Goal: Task Accomplishment & Management: Complete application form

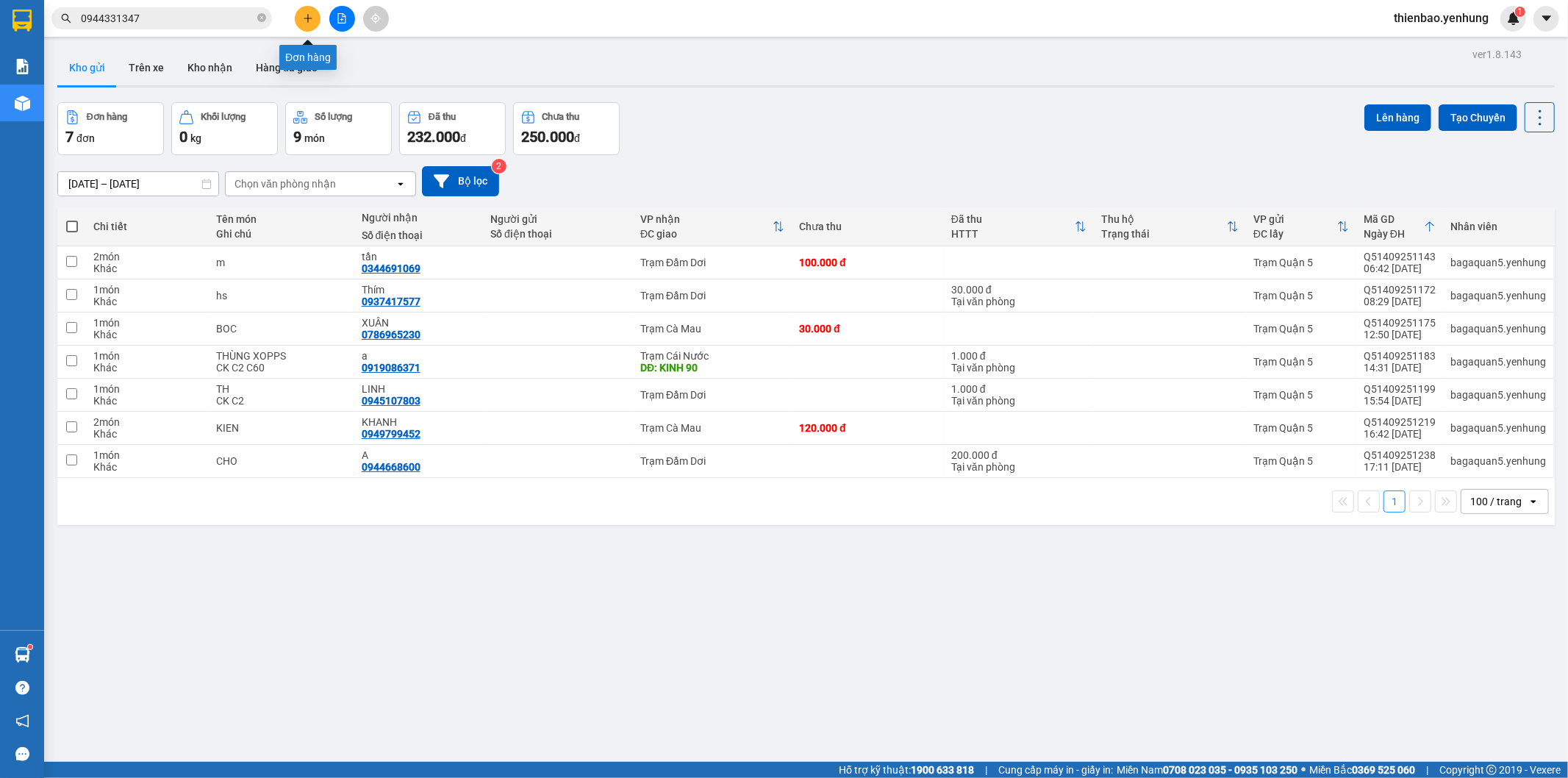
click at [307, 15] on icon "plus" at bounding box center [308, 18] width 10 height 10
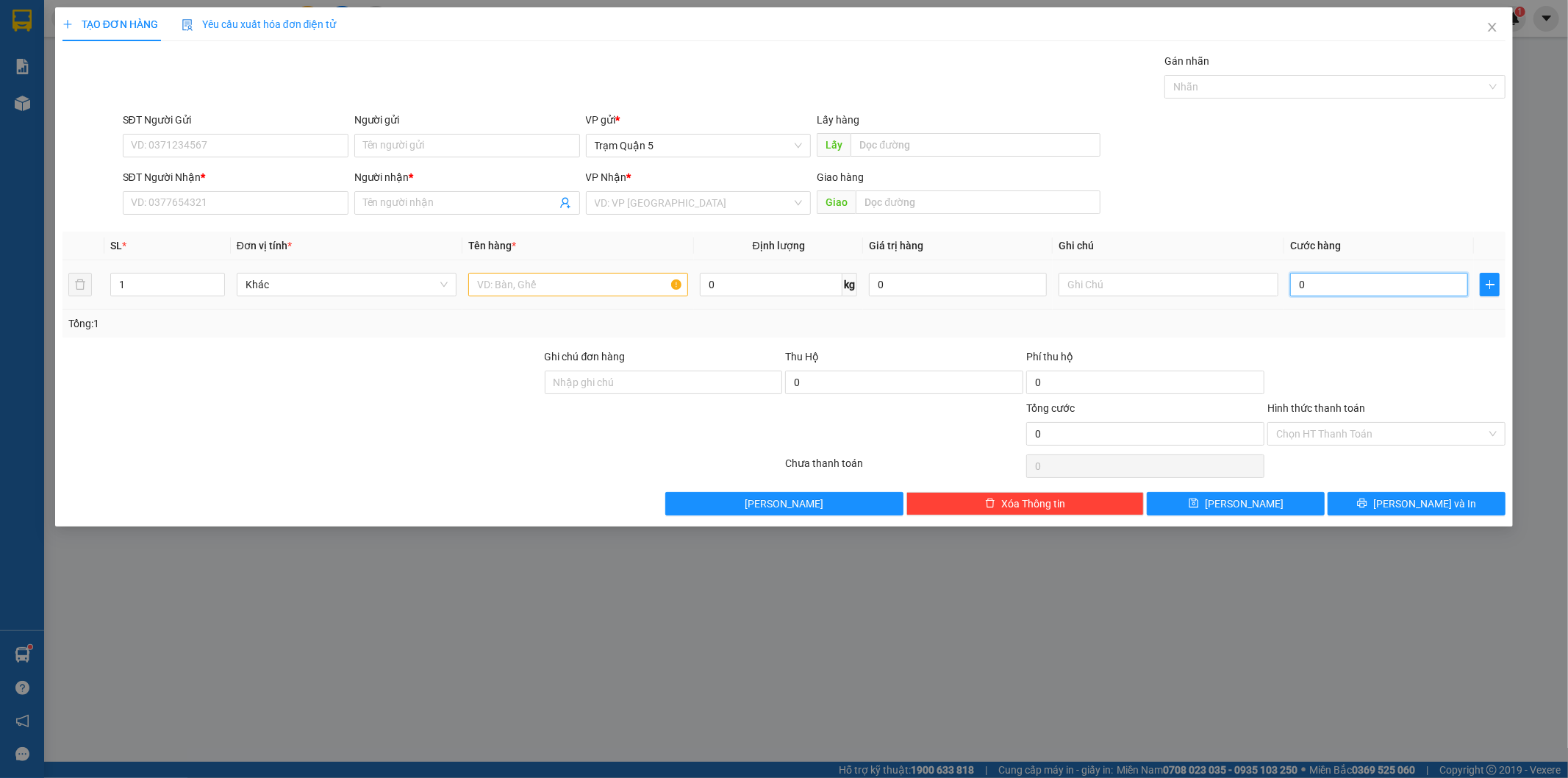
click at [1369, 283] on input "0" at bounding box center [1379, 284] width 178 height 24
type input "1"
type input "15"
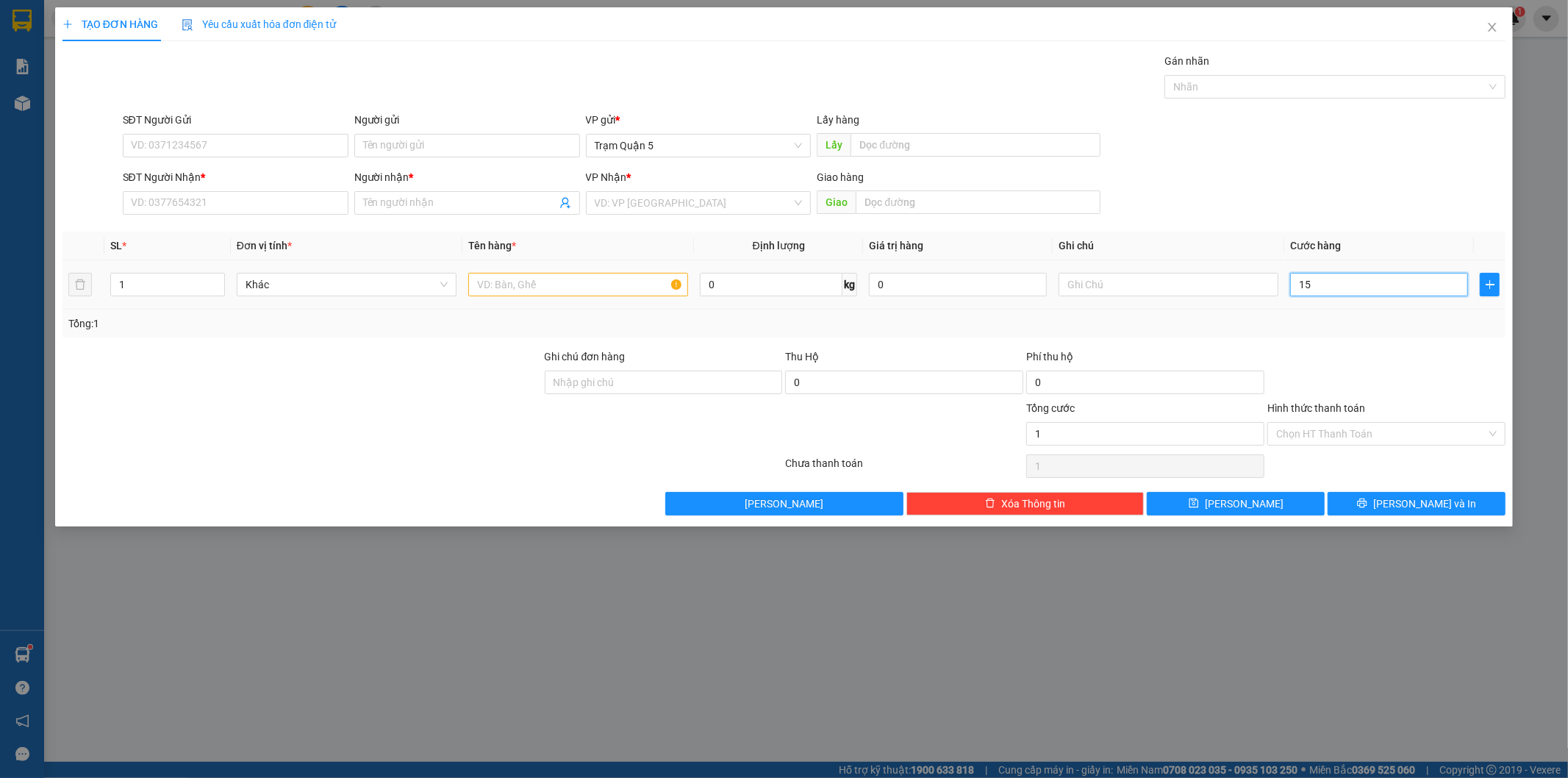
type input "15"
type input "154"
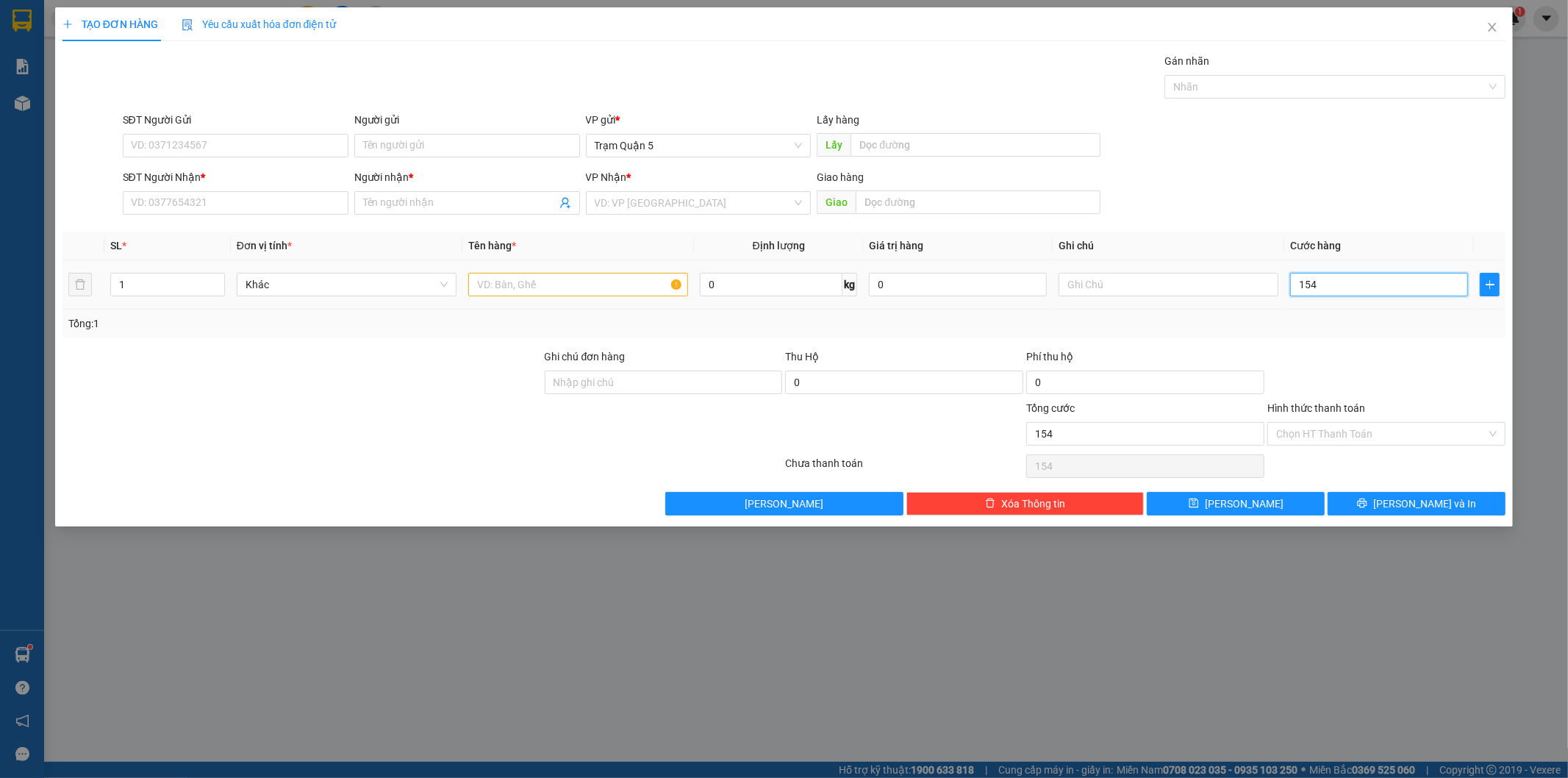
type input "1.545"
type input "15.454"
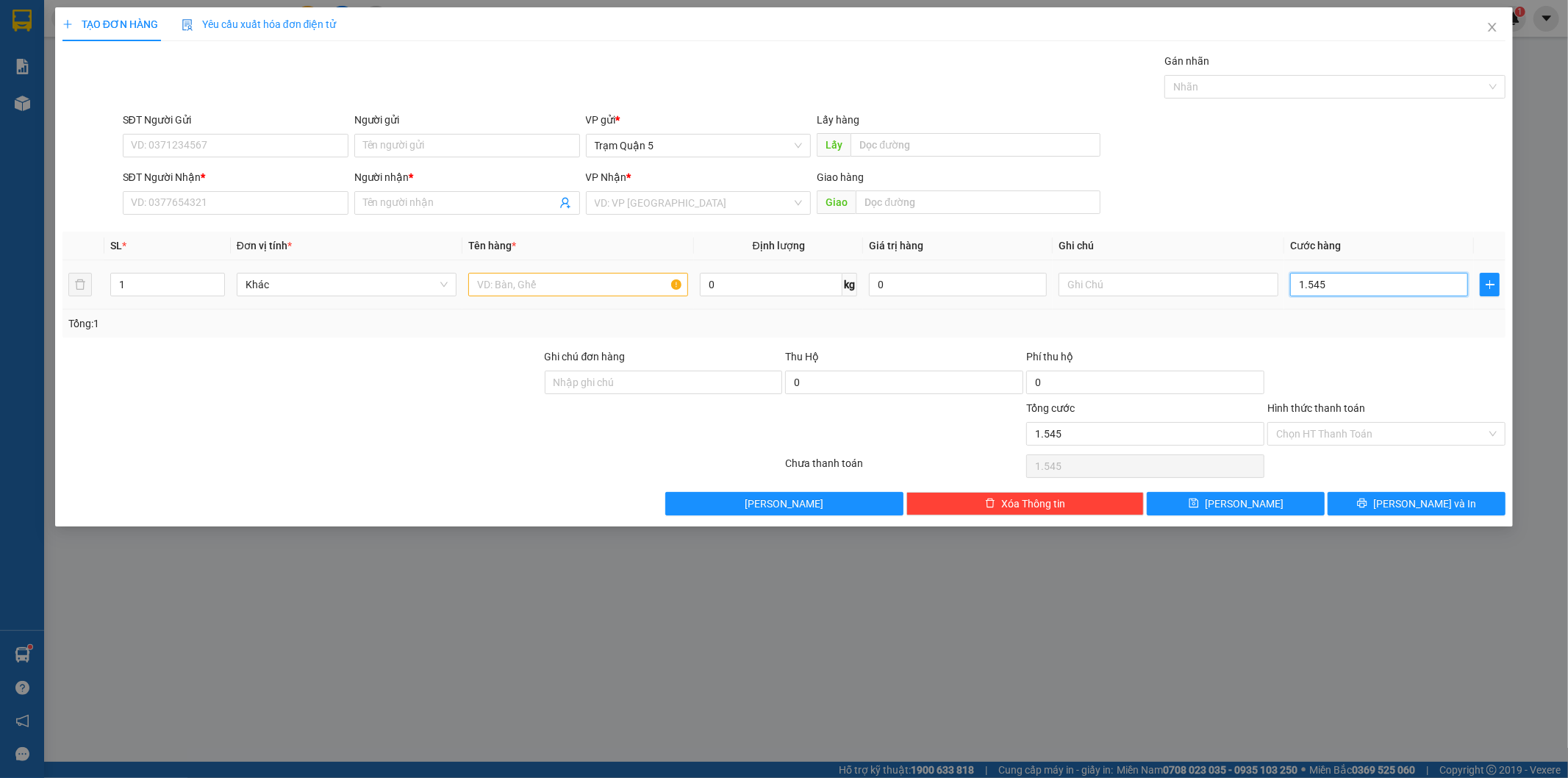
type input "15.454"
type input "154.545"
type input "1.545.454"
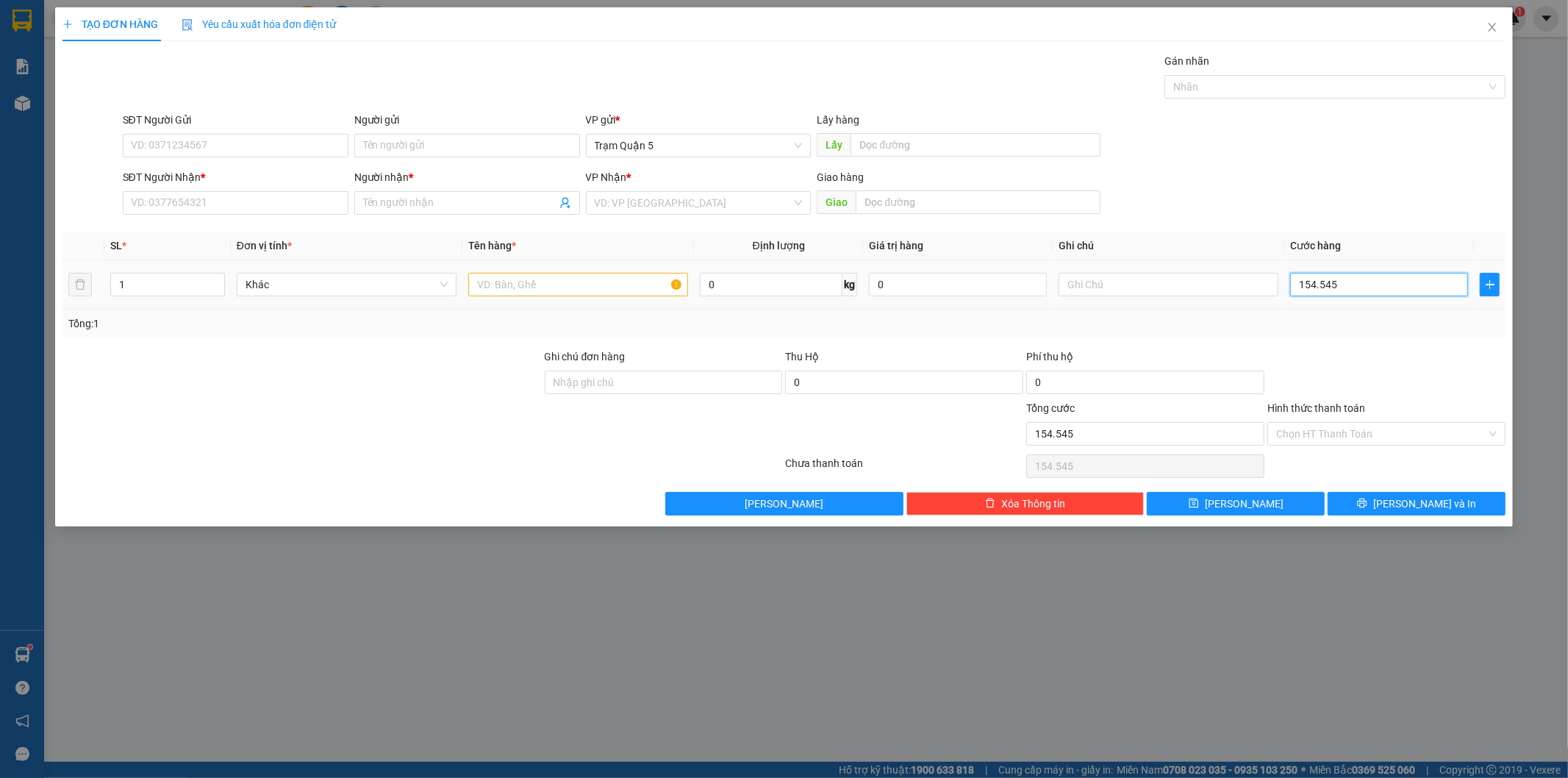
type input "1.545.454"
type input "15.454.545"
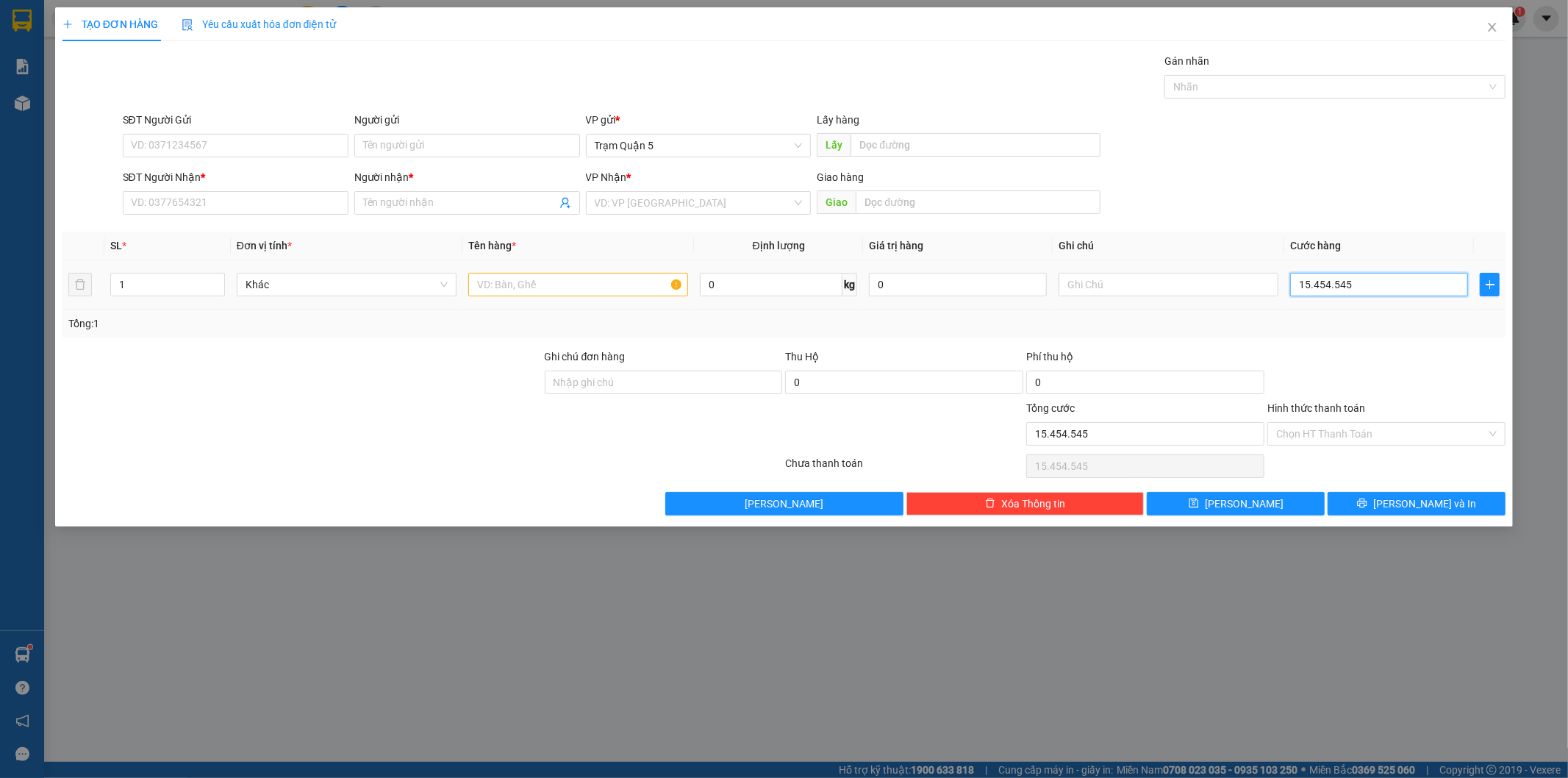
type input "154.545.454"
type input "1.545.454.545"
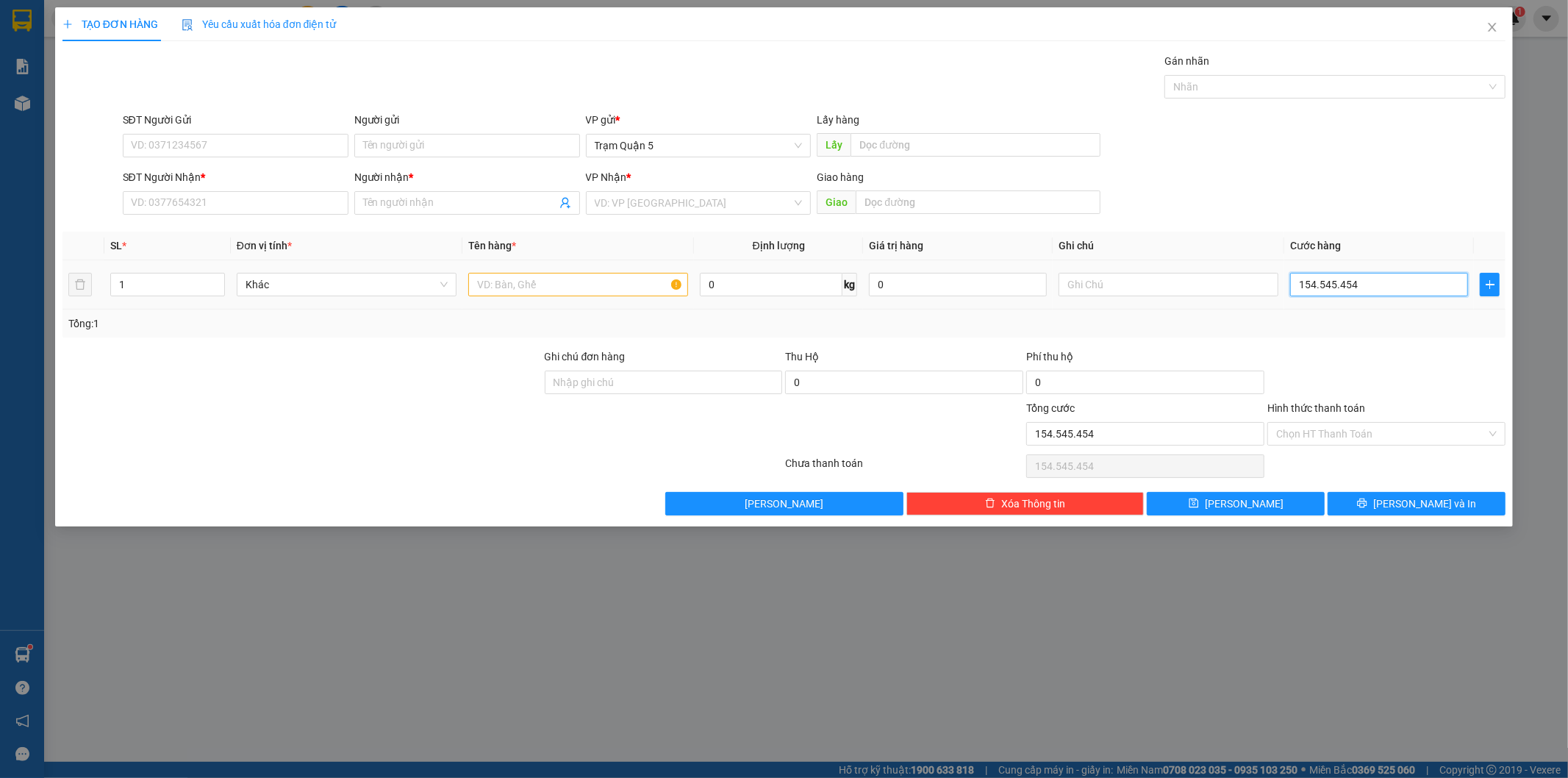
type input "1.545.454.545"
type input "[PHONE_NUMBER]"
type input "154.545.454.545"
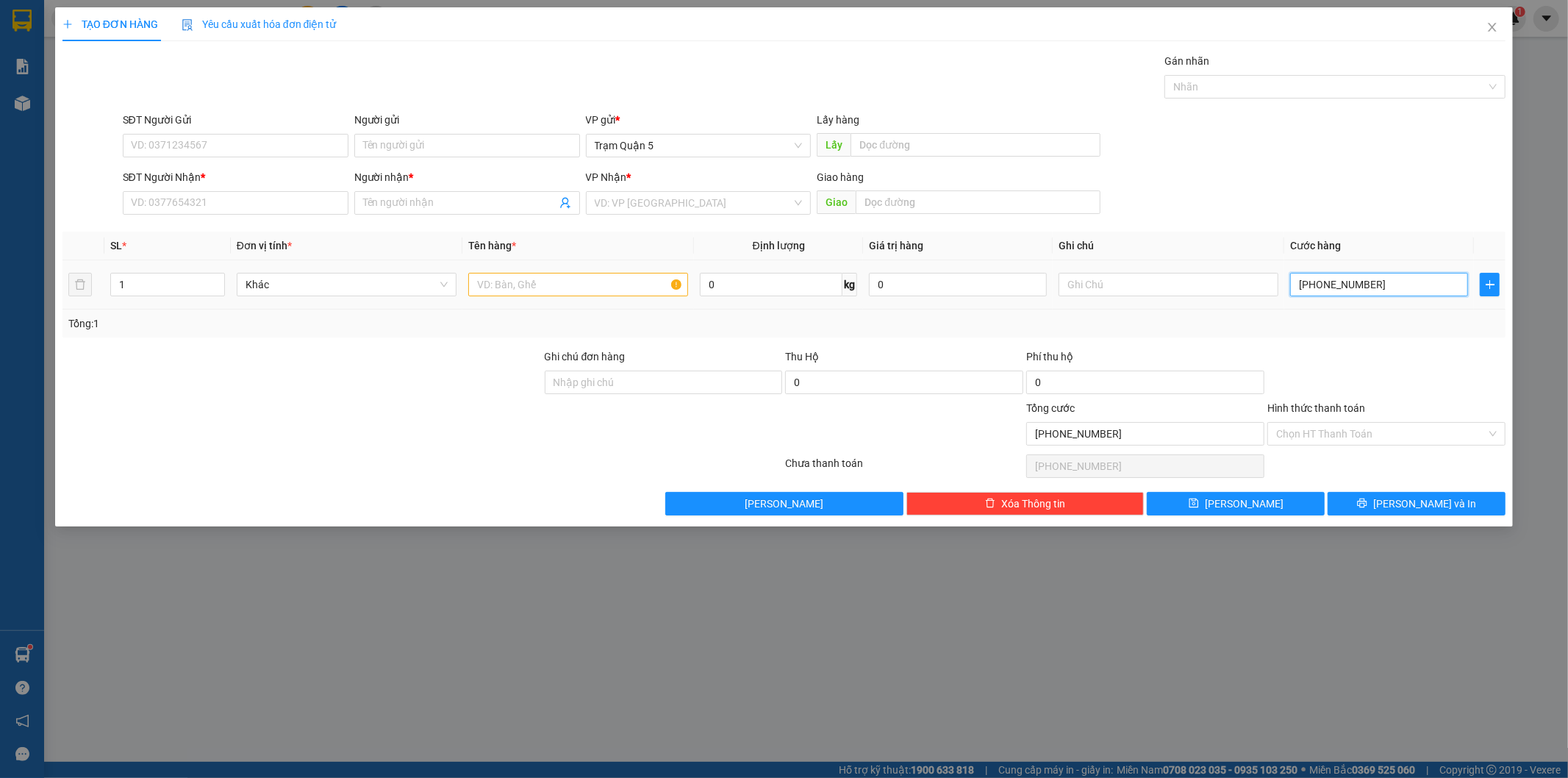
type input "154.545.454.545"
type input "1.545.454.545.454"
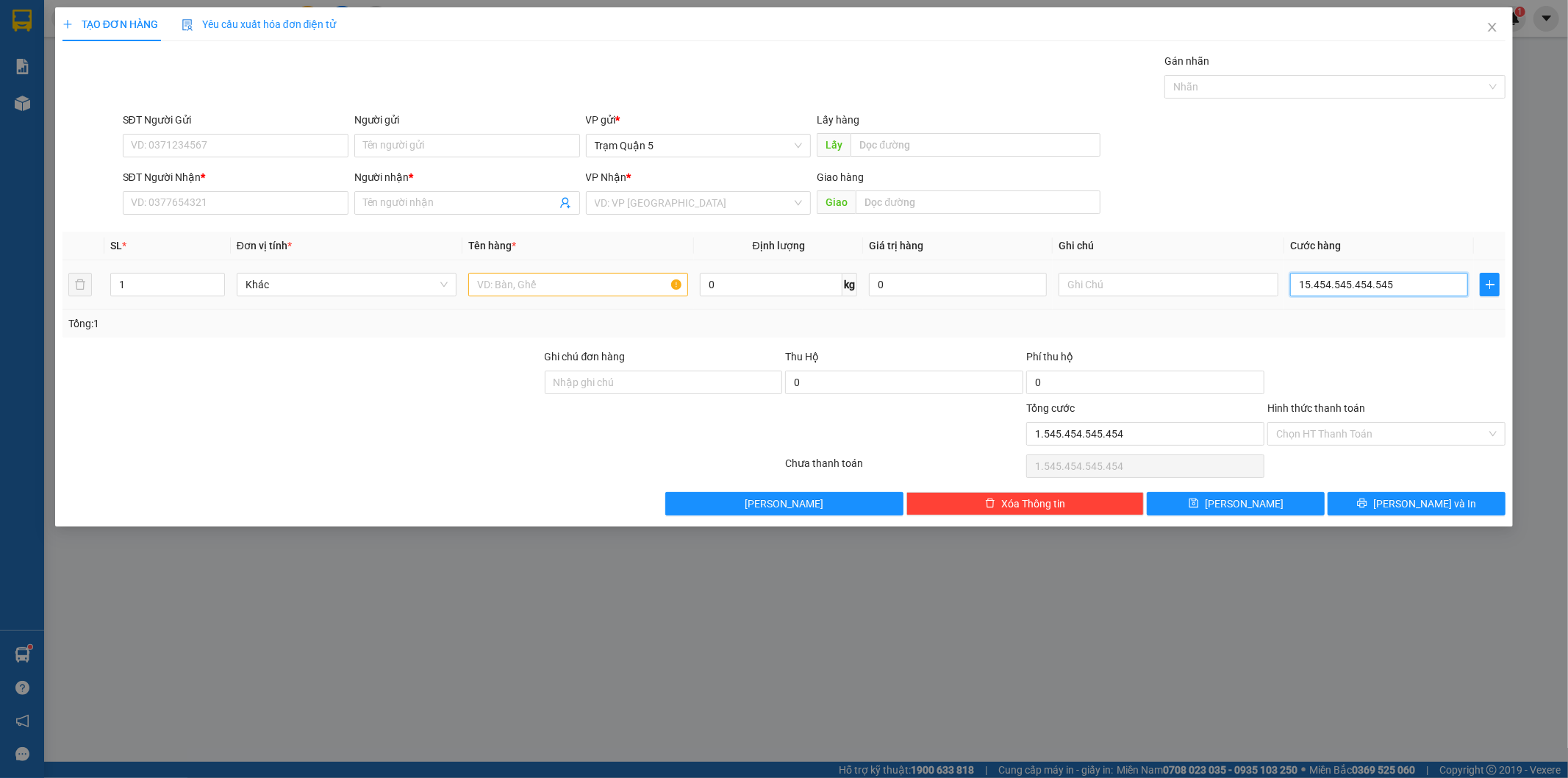
type input "154.545.454.545.456"
type input "1.545.454.545.454.564"
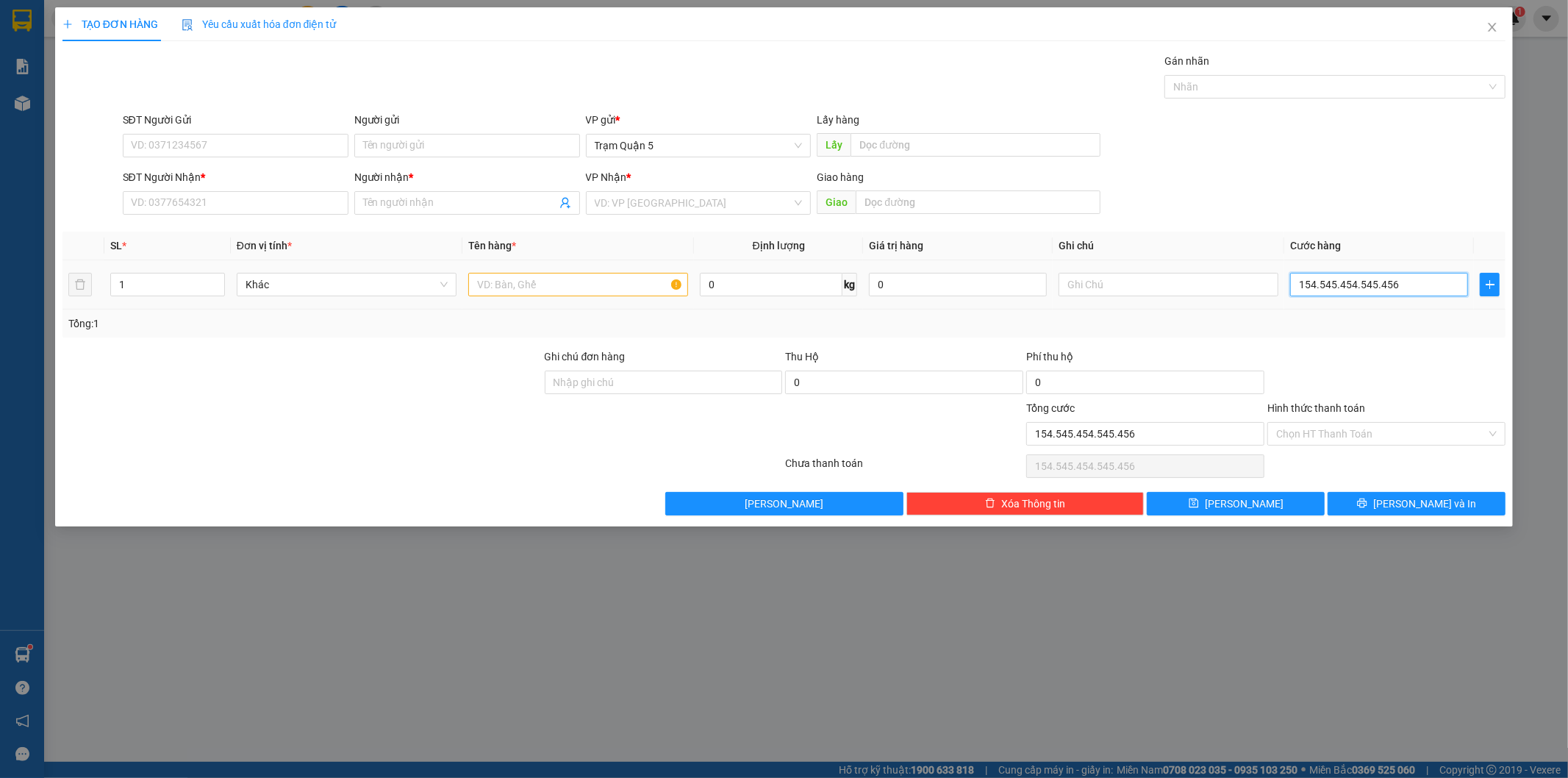
type input "1.545.454.545.454.564"
type input "15.454.545.454.545.645"
type input "15.454.545.454.545.644"
type input "154.545.454.545.456.454"
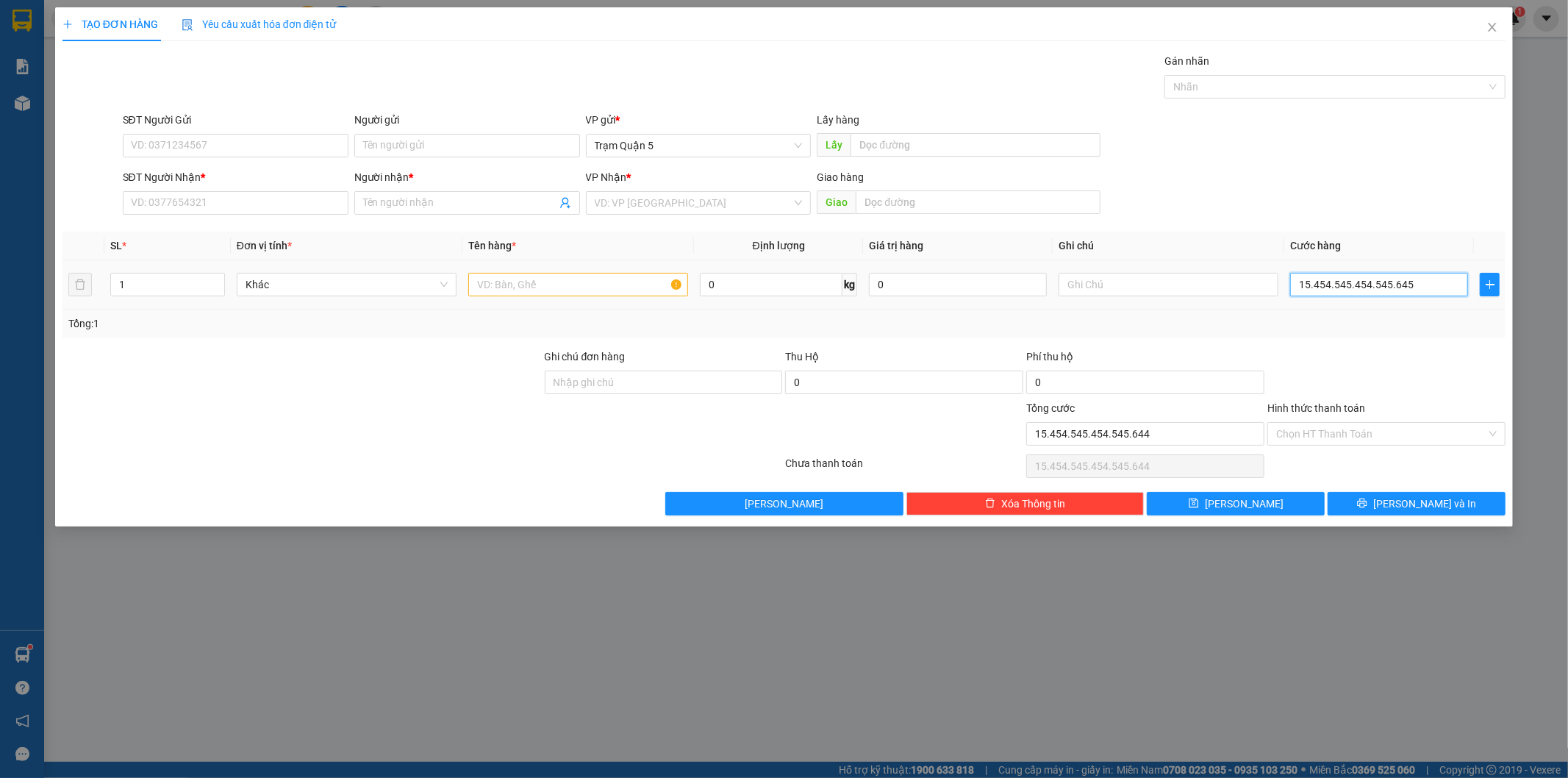
type input "154.545.454.545.456.450"
type input "1.545.454.545.454.564.545"
type input "1.545.454.545.454.564.600"
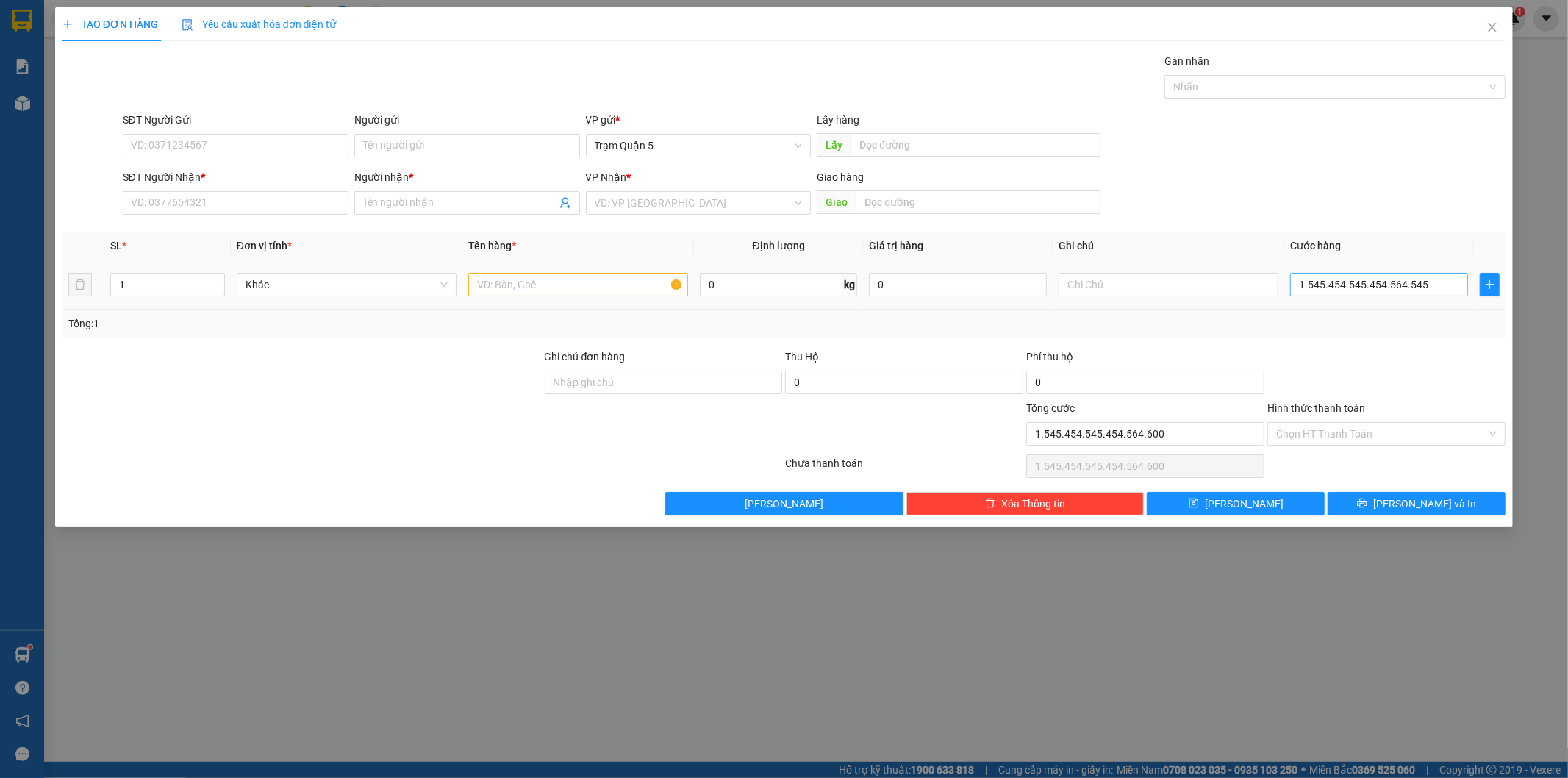
type input "1.545.454.545.454.565.000"
click at [1444, 284] on input "1.545.454.545.454.565.000" at bounding box center [1379, 284] width 178 height 24
drag, startPoint x: 1444, startPoint y: 284, endPoint x: 1092, endPoint y: 284, distance: 352.0
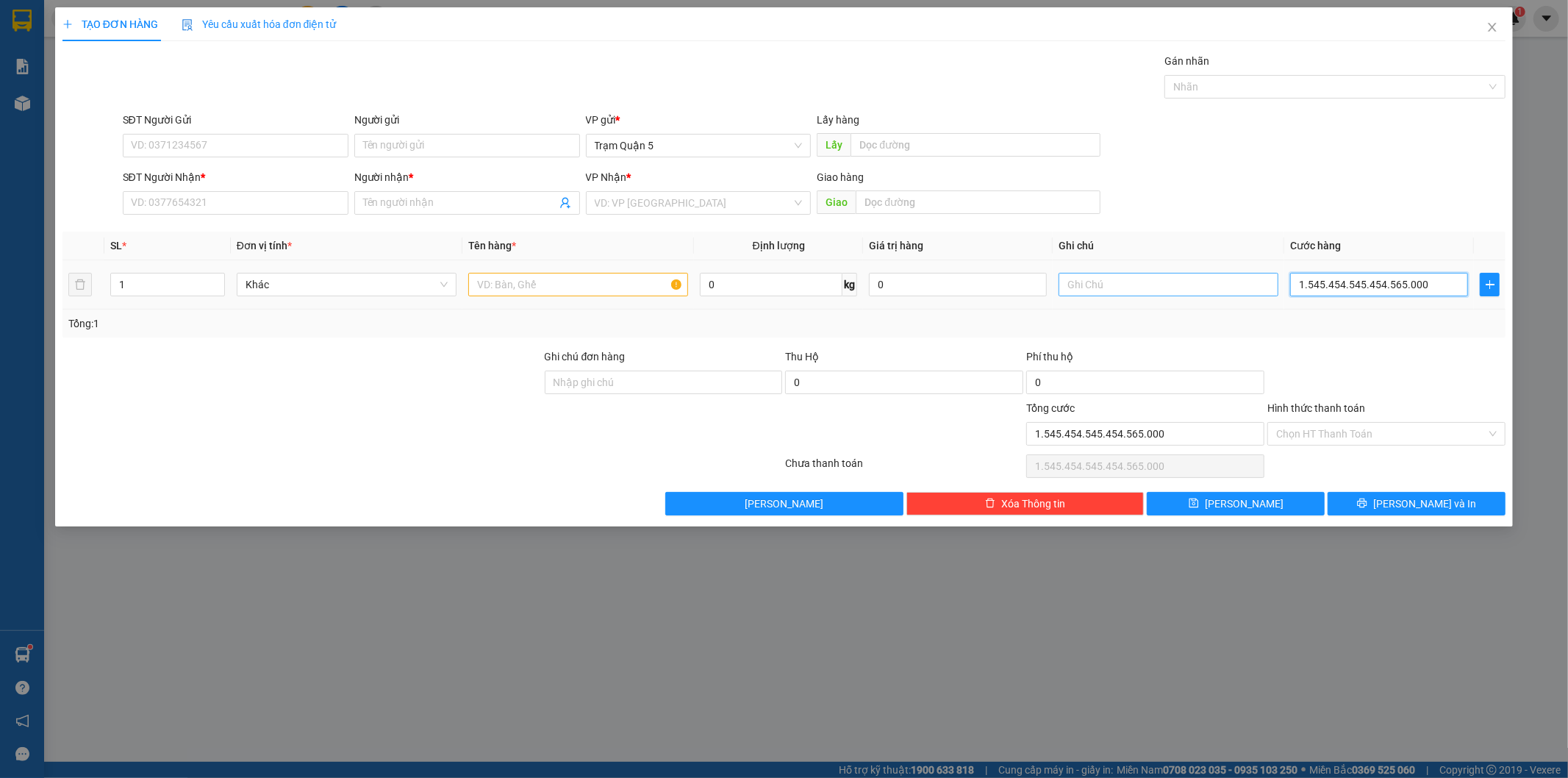
click at [1092, 284] on tr "1 Khác 0 kg 0 1.545.454.545.454.565.000" at bounding box center [785, 285] width 1444 height 49
type input "0"
type input "08"
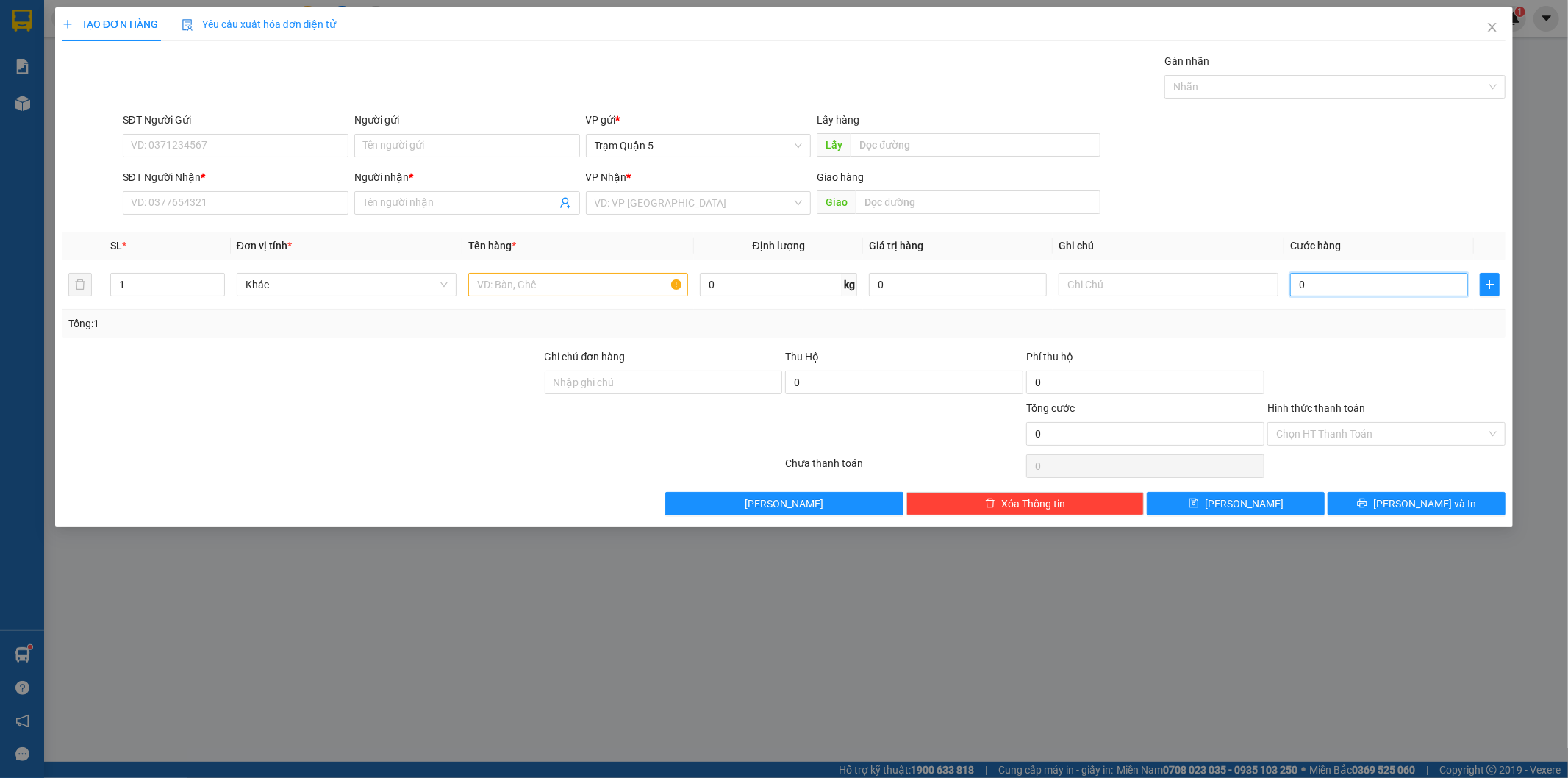
type input "8"
type input "088"
type input "88"
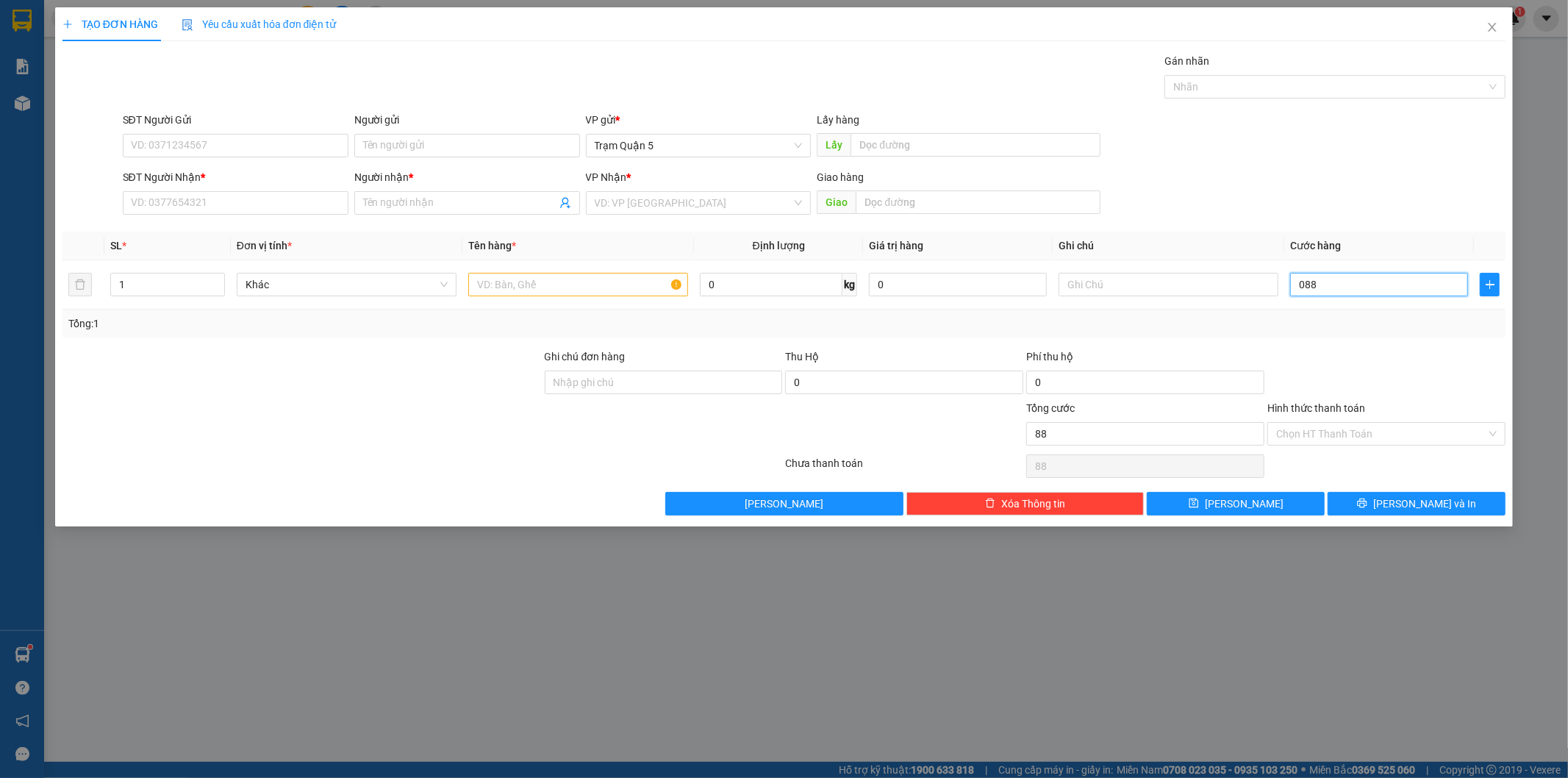
type input "0.888"
type input "888"
type input "08.888"
type input "8.888"
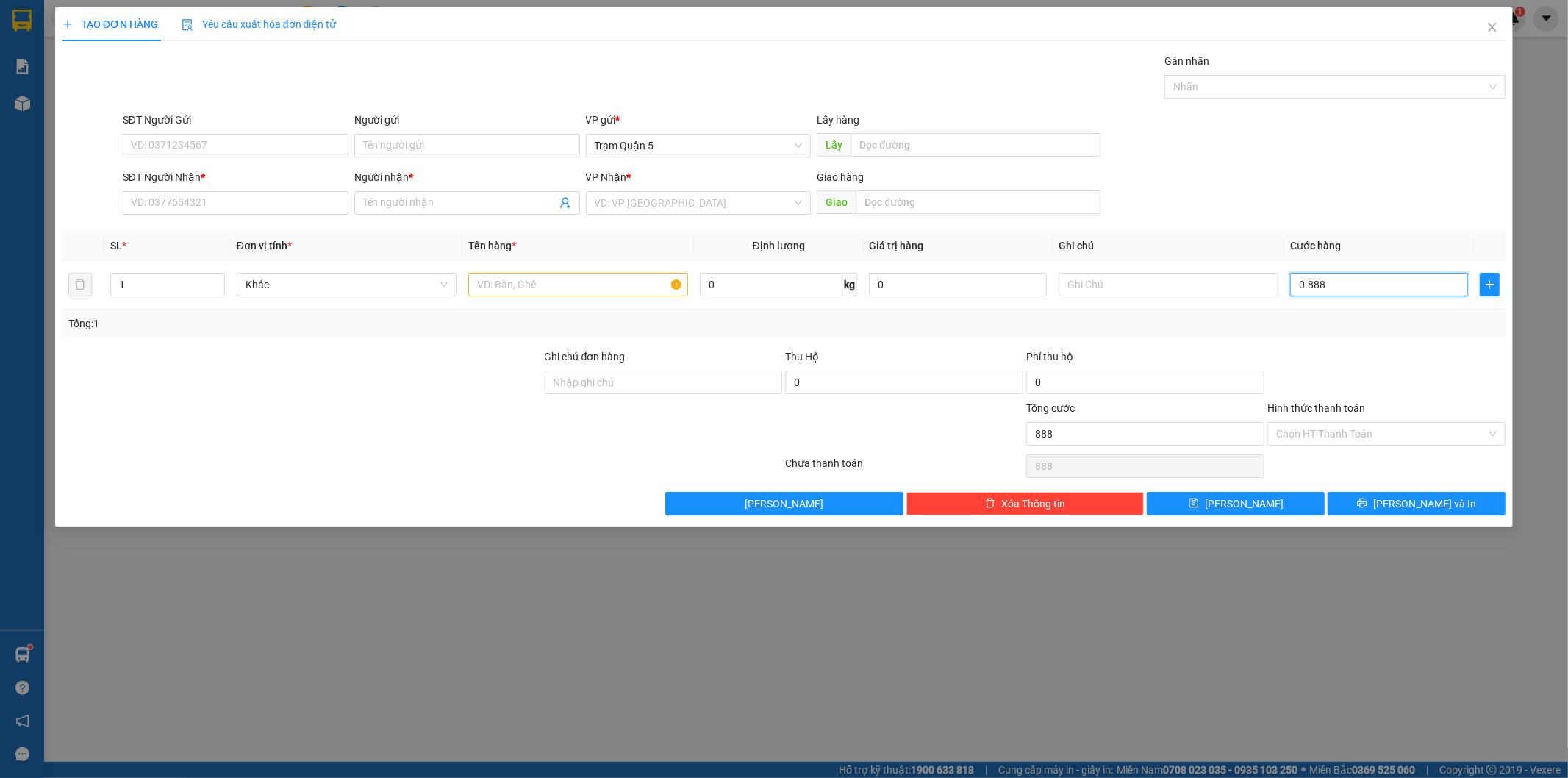
type input "8.888"
type input "088.888"
type input "88.888"
type input "0.888.888"
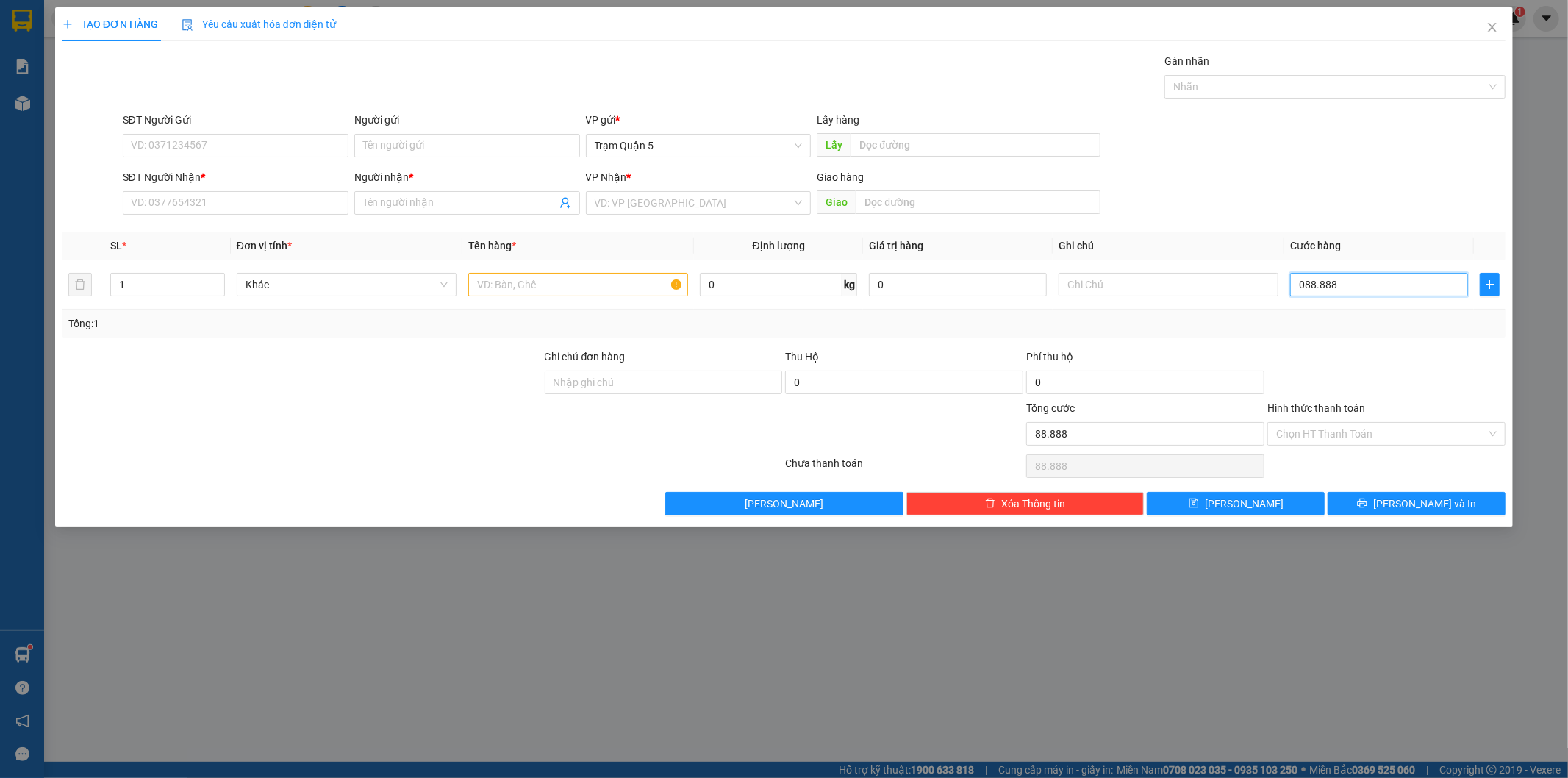
type input "888.888"
type input "08.888.888"
type input "8.888.888"
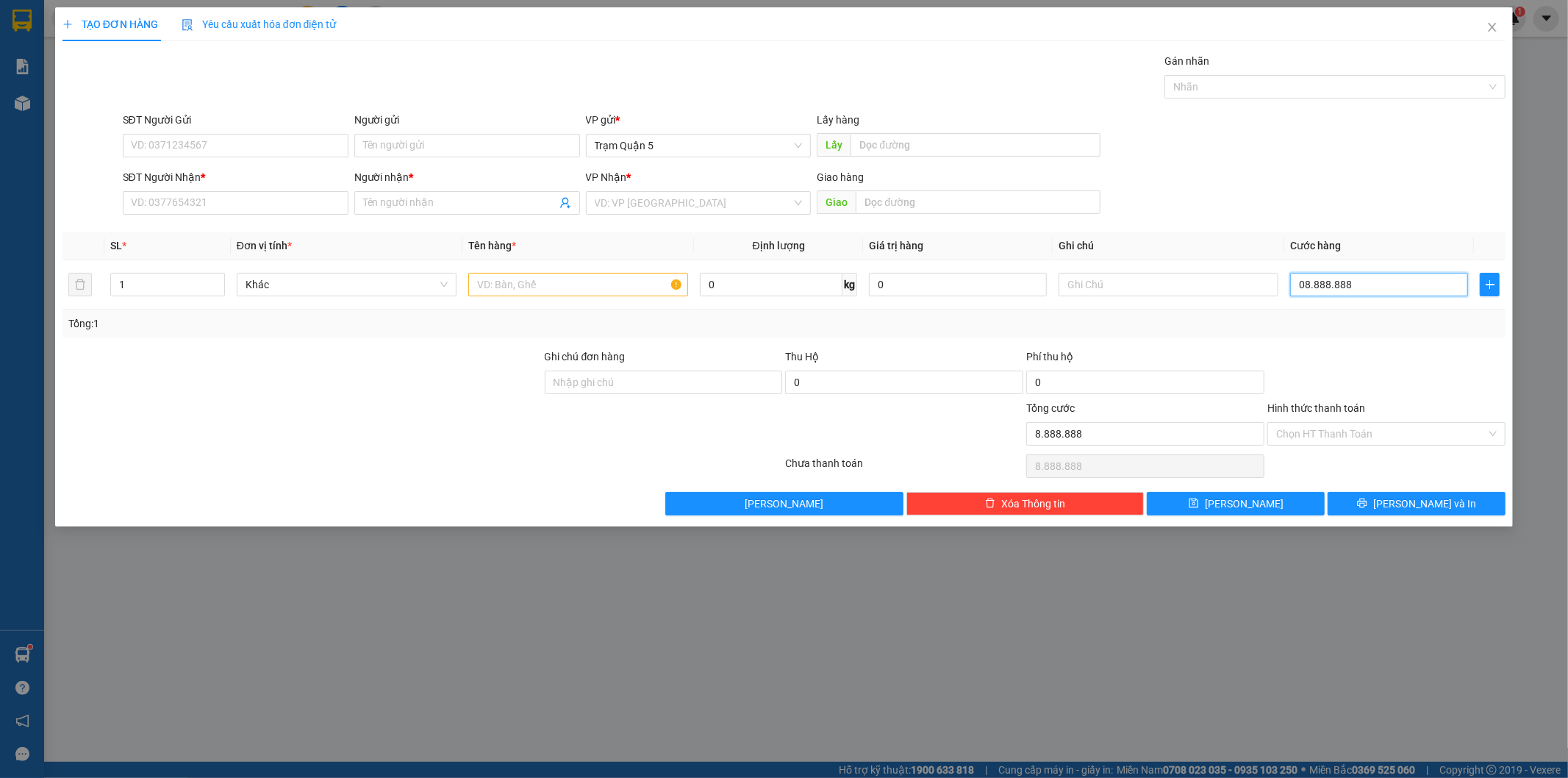
type input "088.888.888"
type input "88.888.888"
type input "0.888.888.888"
type input "888.888.888"
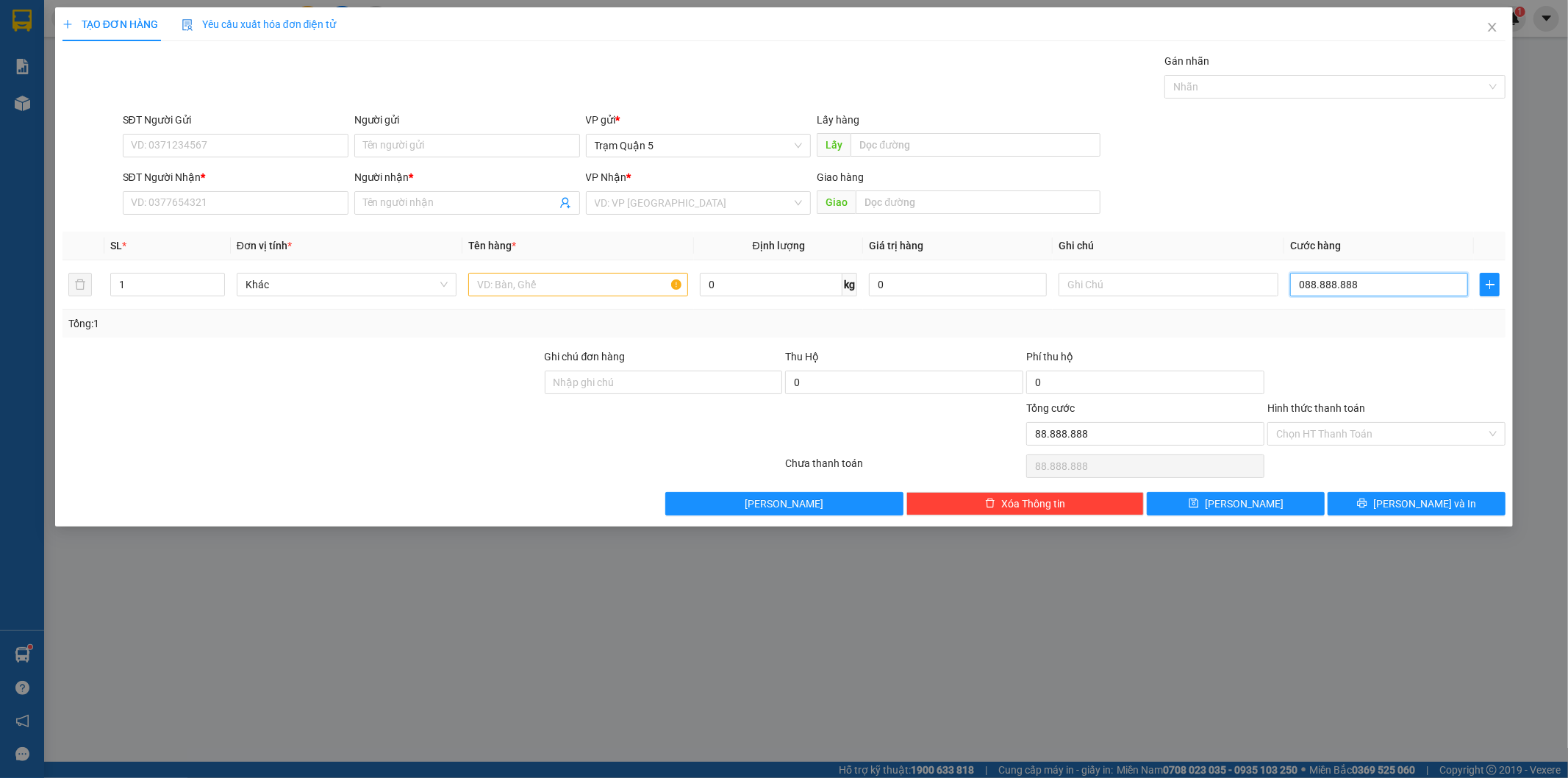
type input "888.888.888"
type input "[PHONE_NUMBER]"
type input "8.888.888.888"
type input "088.888.888.888"
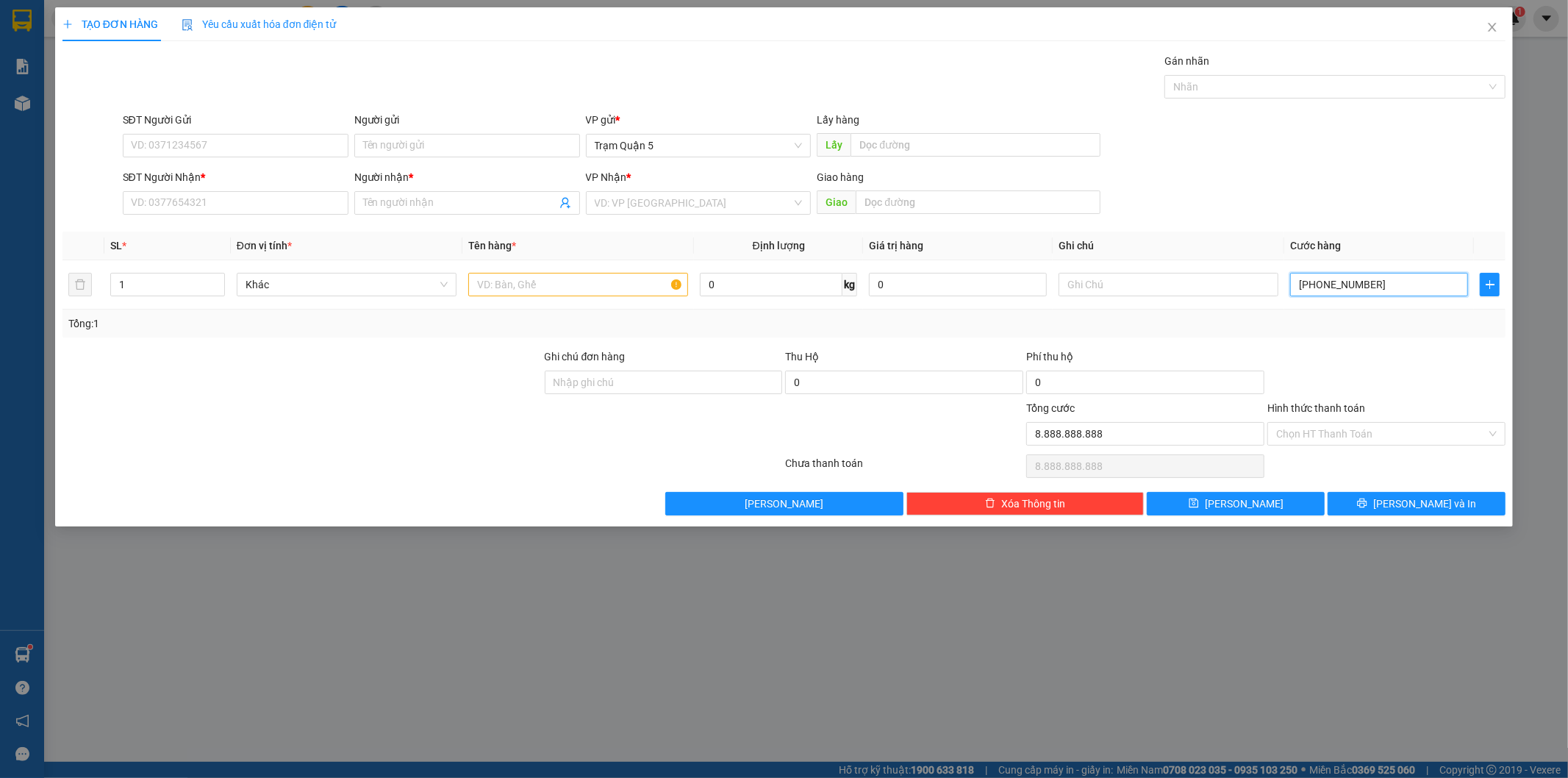
type input "[PHONE_NUMBER]"
type input "0.888.888.888.888"
type input "888.888.888.888"
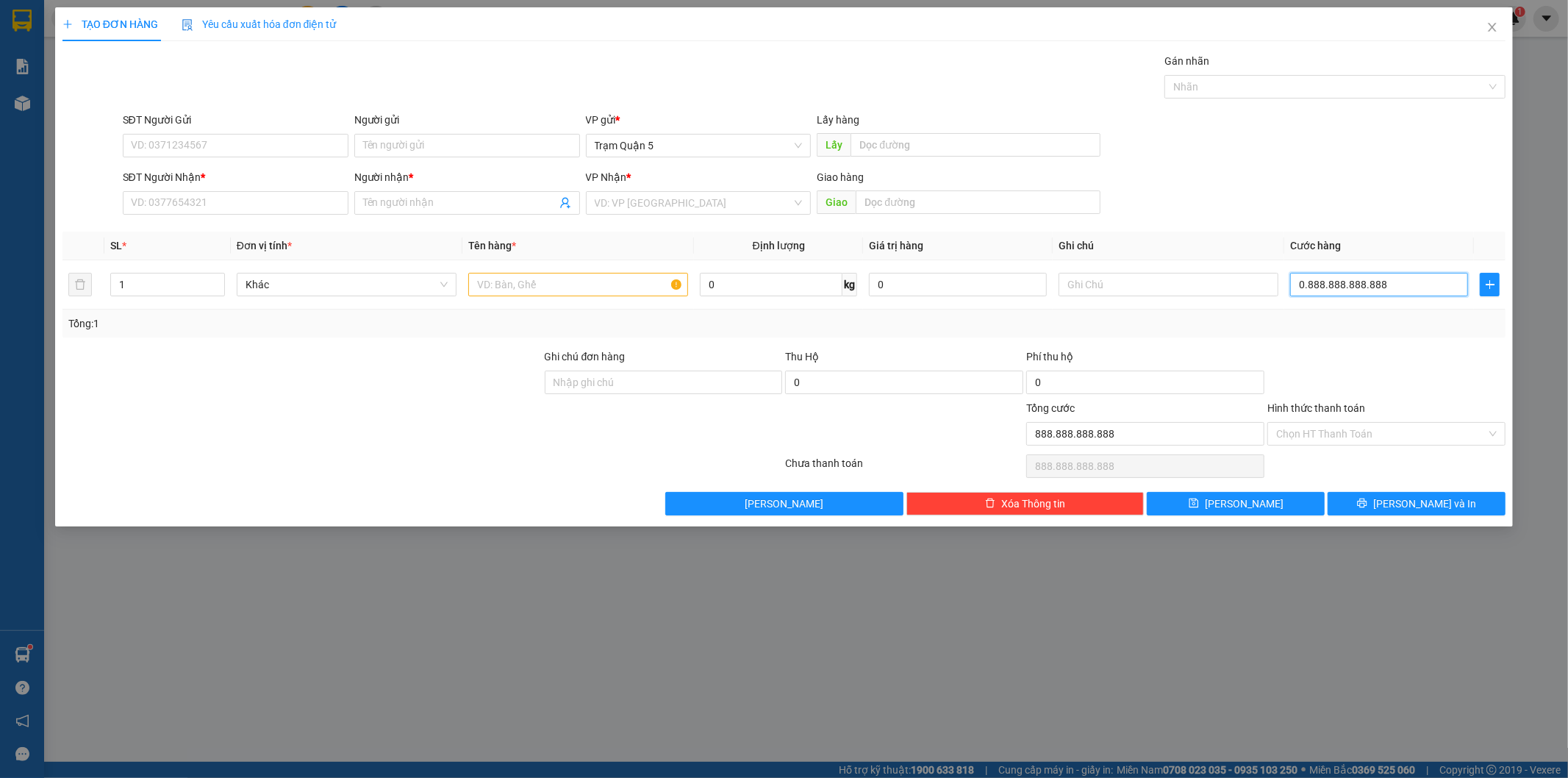
type input "08.888.888.888.888"
type input "8.888.888.888.888"
type input "088.888.888.888.888"
type input "88.888.888.888.888"
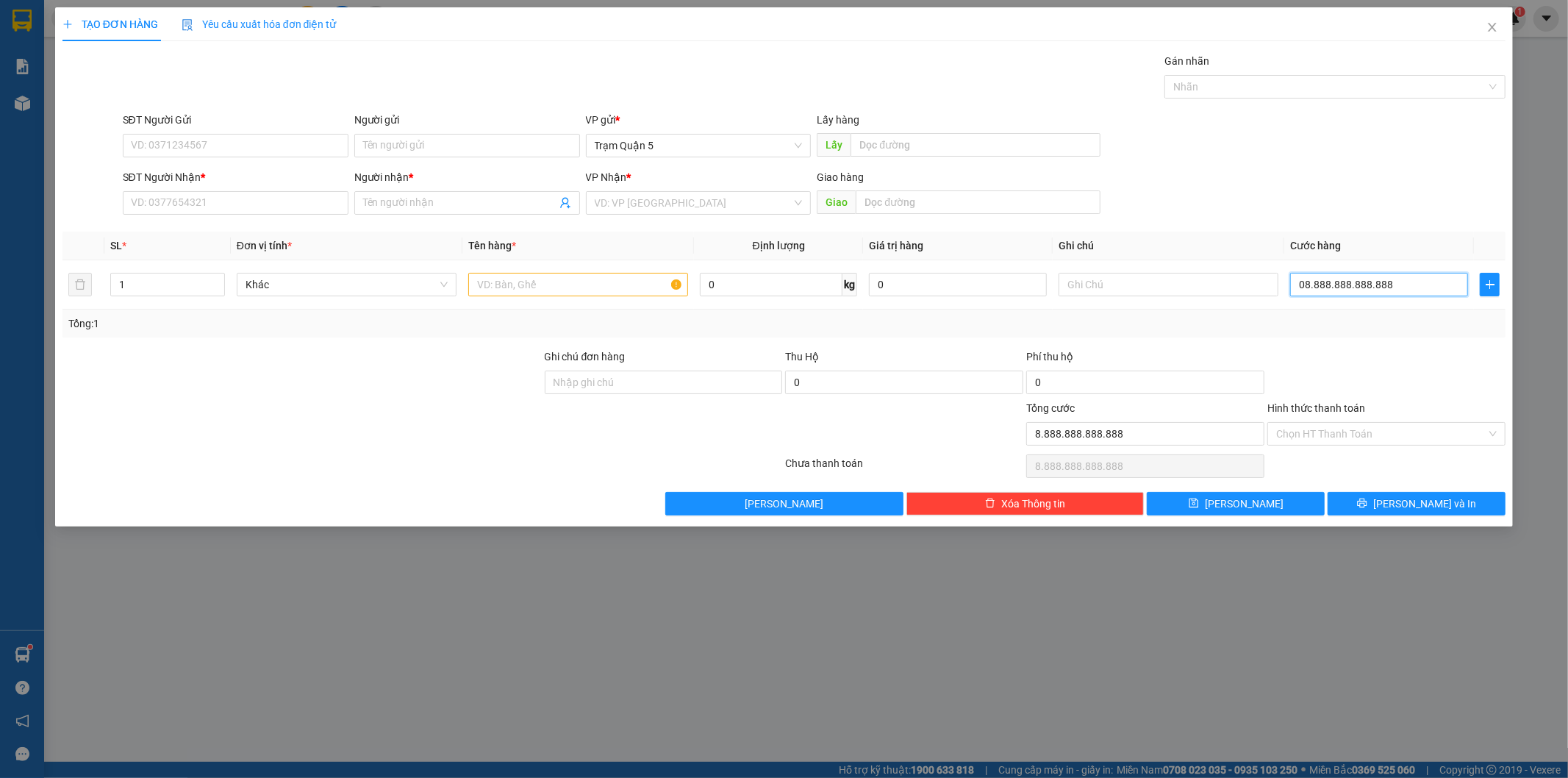
type input "88.888.888.888.888"
drag, startPoint x: 1422, startPoint y: 284, endPoint x: 1178, endPoint y: 295, distance: 244.2
click at [1178, 295] on tr "1 Khác 0 kg 0 088.888.888.888.888" at bounding box center [785, 285] width 1444 height 49
type input "0"
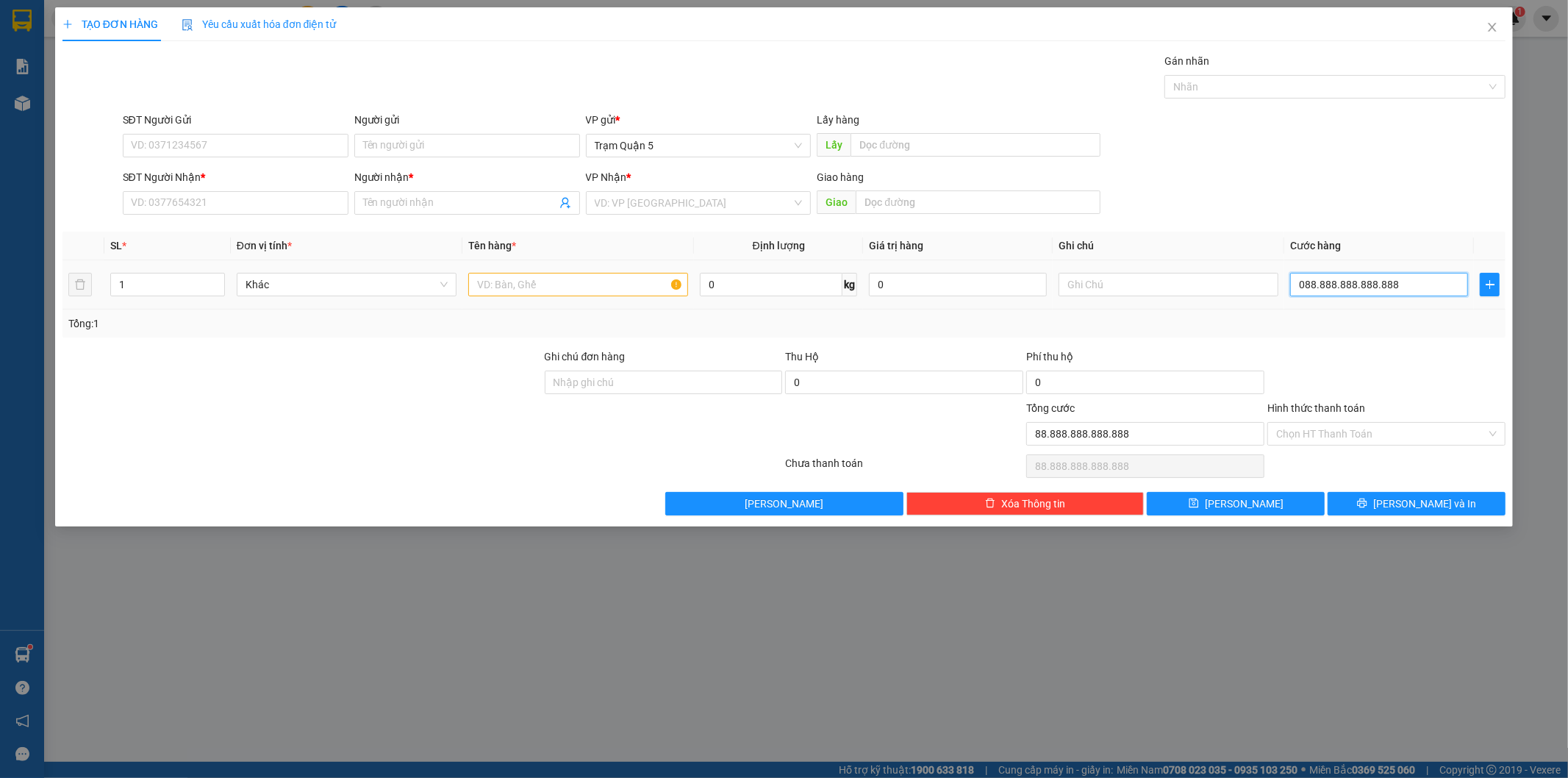
type input "0"
click at [1453, 151] on div "SĐT Người Gửi VD: 0371234567 Người gửi Tên người gửi VP gửi * Trạm Quận 5 Lấy h…" at bounding box center [814, 138] width 1390 height 51
click at [1501, 36] on span "Close" at bounding box center [1493, 28] width 41 height 41
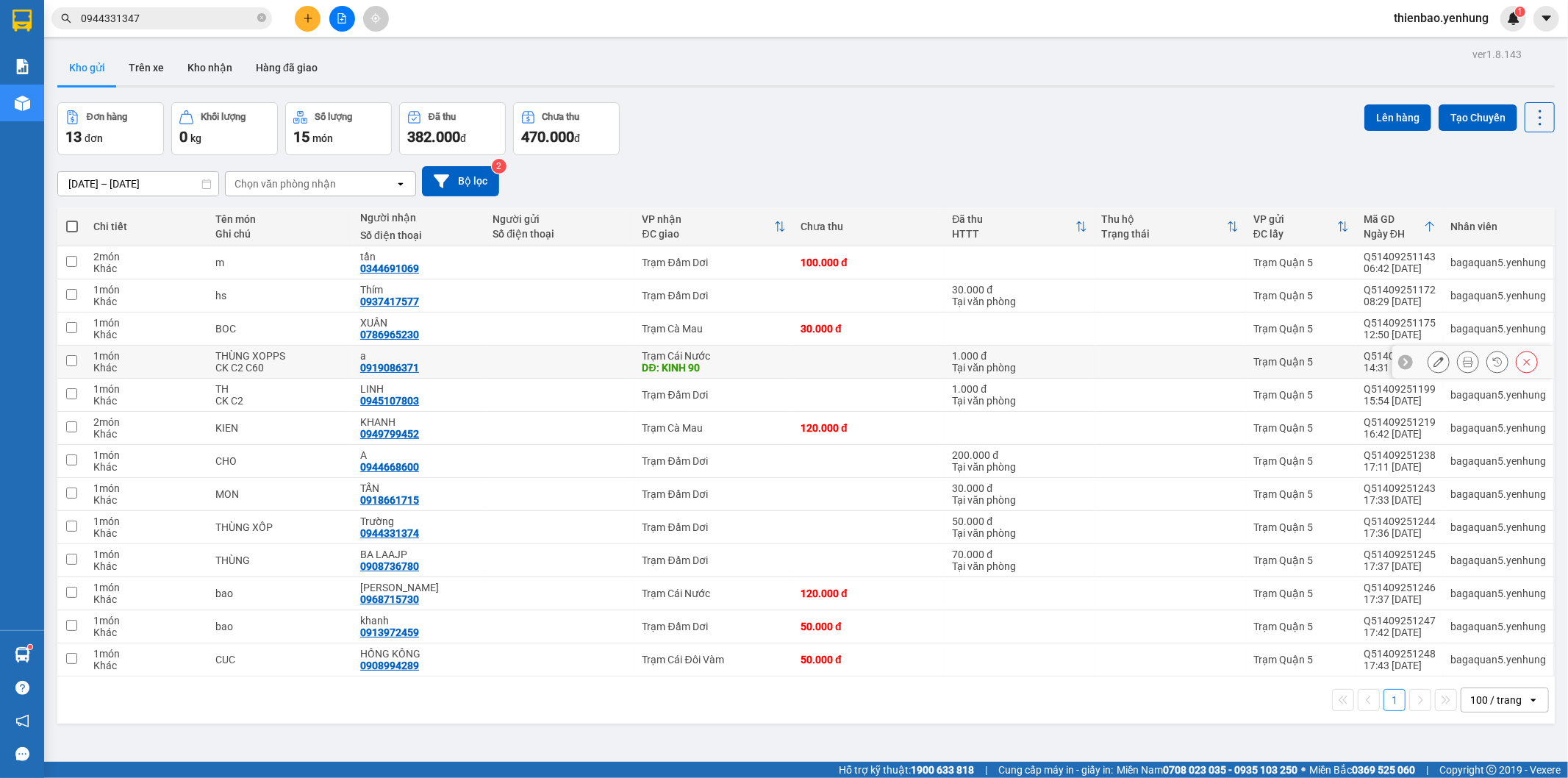
click at [598, 376] on td at bounding box center [560, 362] width 150 height 33
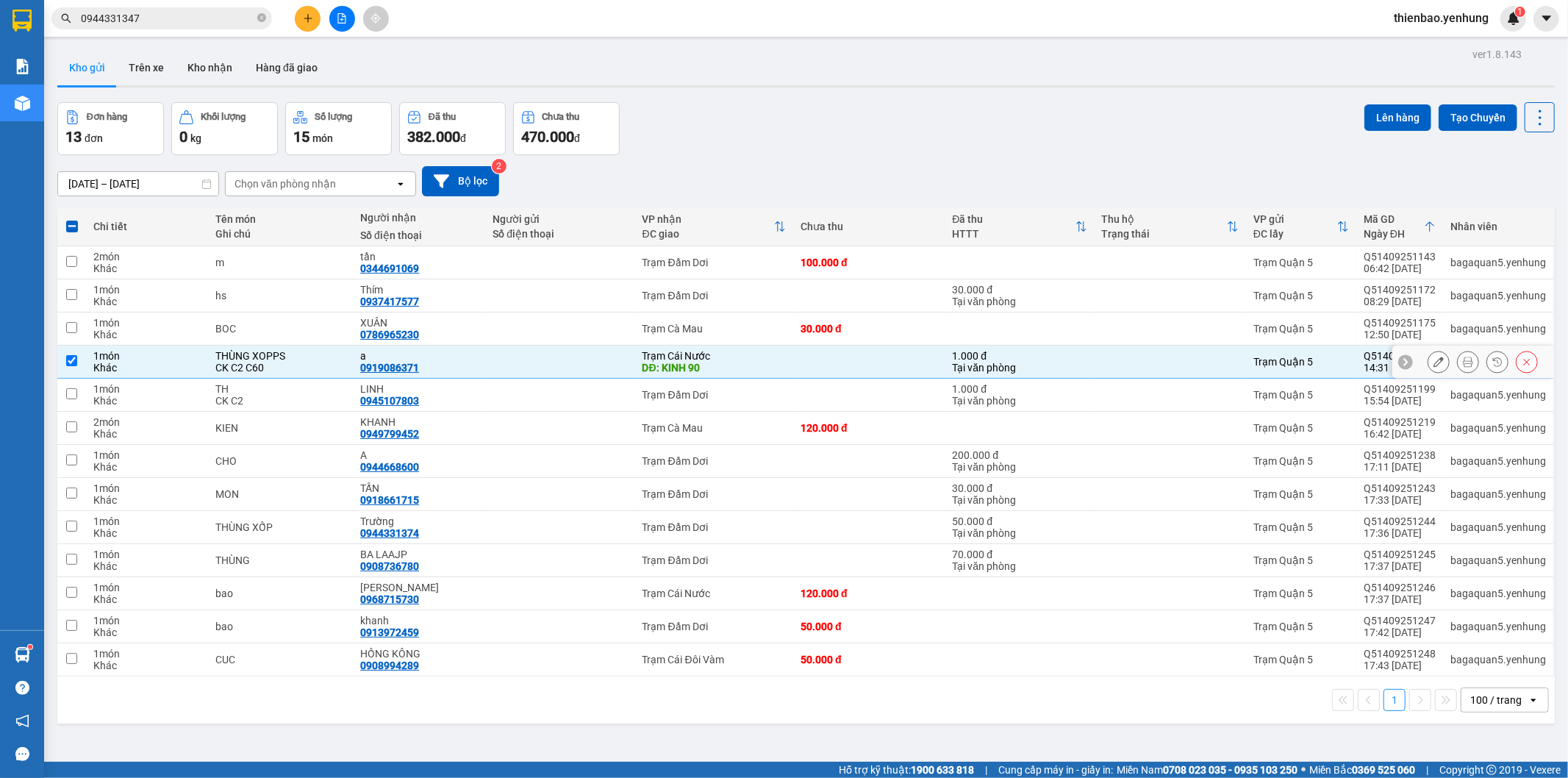
click at [598, 376] on td at bounding box center [560, 362] width 150 height 33
checkbox input "false"
